Goal: Find specific page/section: Find specific page/section

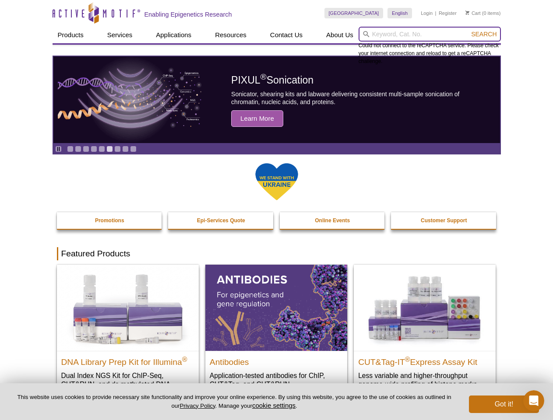
click at [430, 34] on input "search" at bounding box center [430, 34] width 142 height 15
click at [484, 34] on span "Search" at bounding box center [483, 34] width 25 height 7
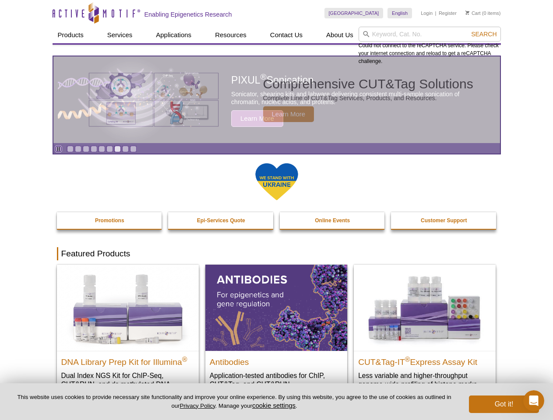
click at [58, 149] on icon "Pause" at bounding box center [59, 149] width 6 height 6
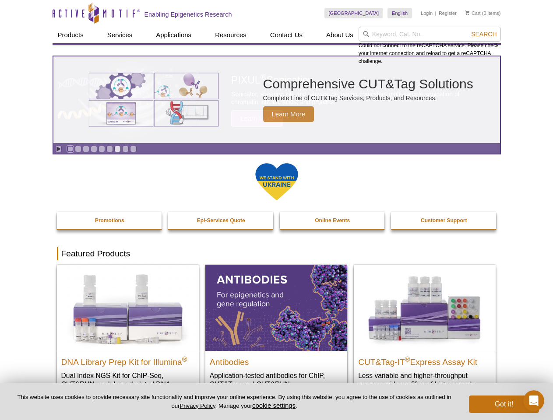
click at [70, 149] on link "Go to slide 1" at bounding box center [70, 149] width 7 height 7
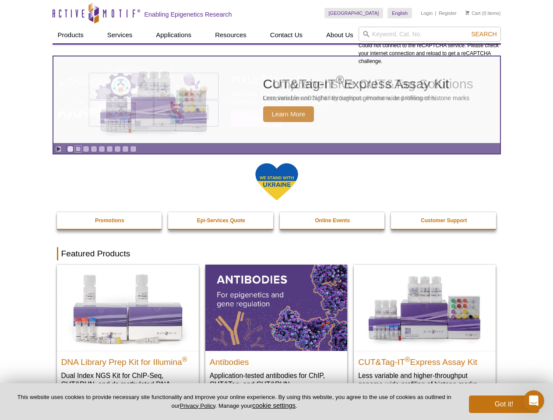
click at [78, 149] on link "Go to slide 2" at bounding box center [78, 149] width 7 height 7
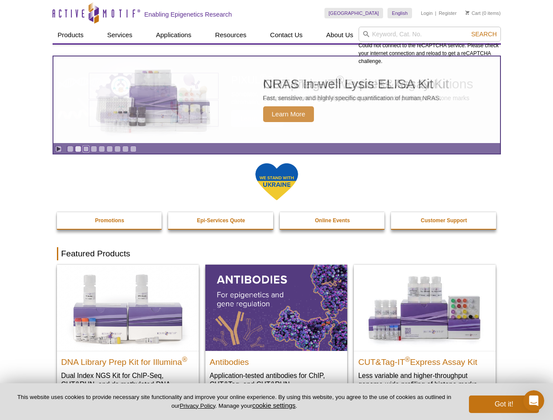
click at [86, 149] on link "Go to slide 3" at bounding box center [86, 149] width 7 height 7
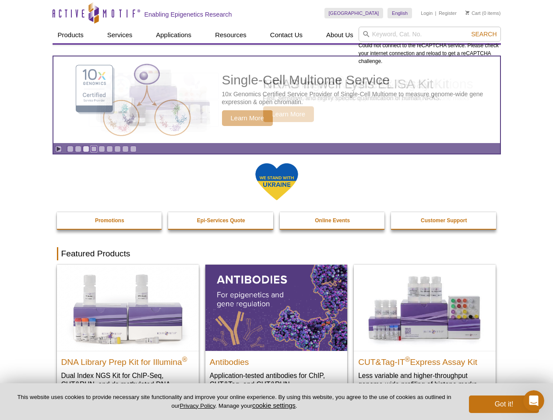
click at [94, 149] on link "Go to slide 4" at bounding box center [94, 149] width 7 height 7
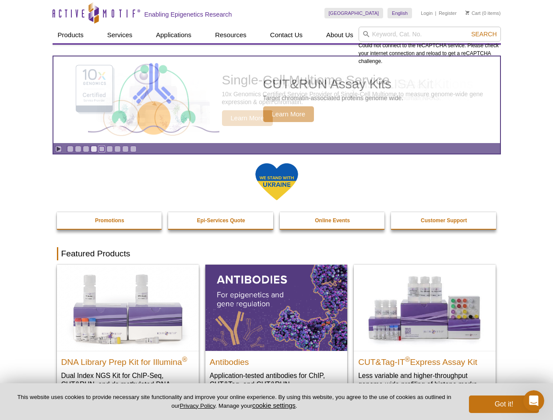
click at [102, 149] on link "Go to slide 5" at bounding box center [102, 149] width 7 height 7
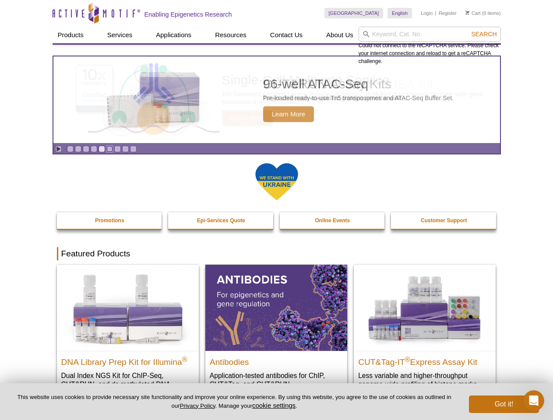
click at [109, 149] on link "Go to slide 6" at bounding box center [109, 149] width 7 height 7
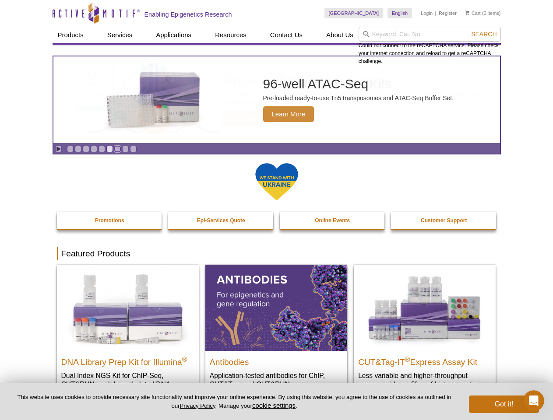
click at [117, 149] on link "Go to slide 7" at bounding box center [117, 149] width 7 height 7
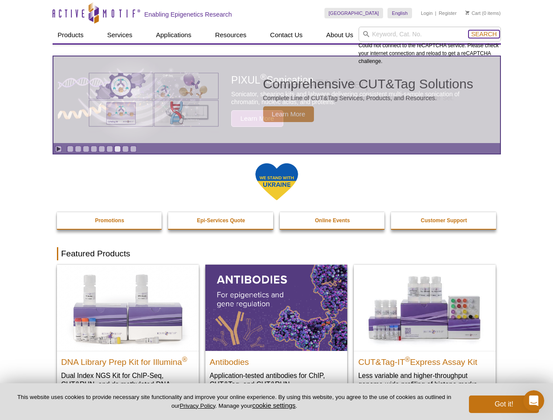
click at [484, 34] on span "Search" at bounding box center [483, 34] width 25 height 7
